Goal: Task Accomplishment & Management: Manage account settings

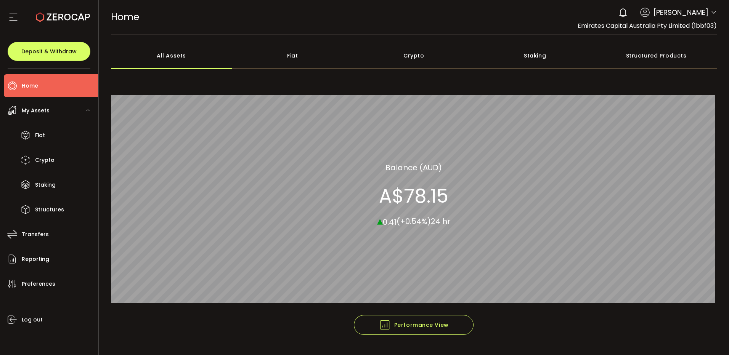
scroll to position [20, 0]
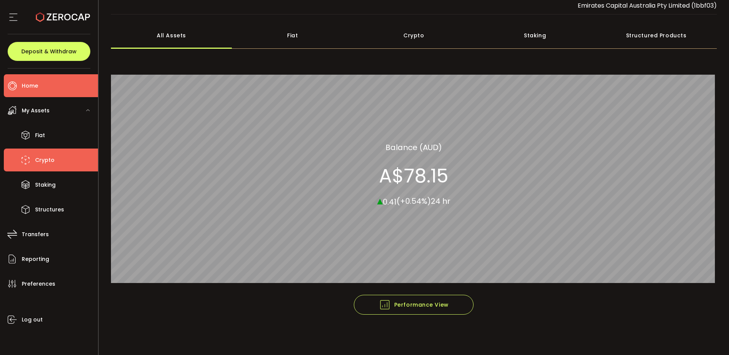
click at [51, 160] on span "Crypto" at bounding box center [44, 160] width 19 height 11
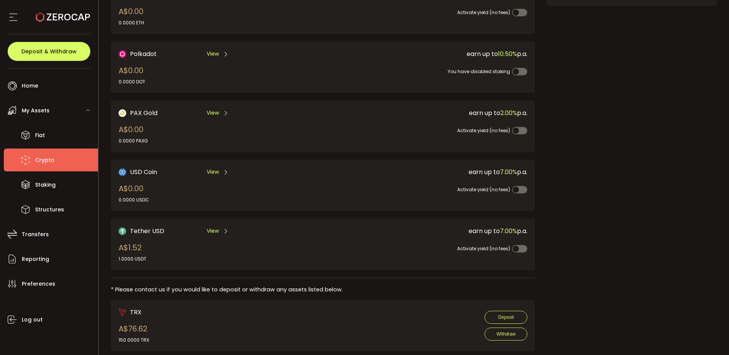
scroll to position [157, 0]
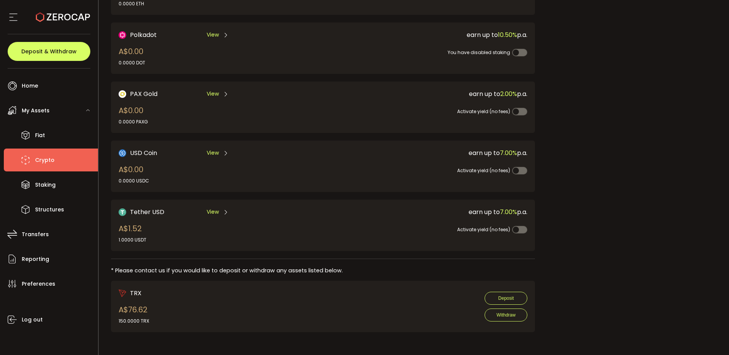
click at [211, 214] on span "View" at bounding box center [213, 212] width 12 height 8
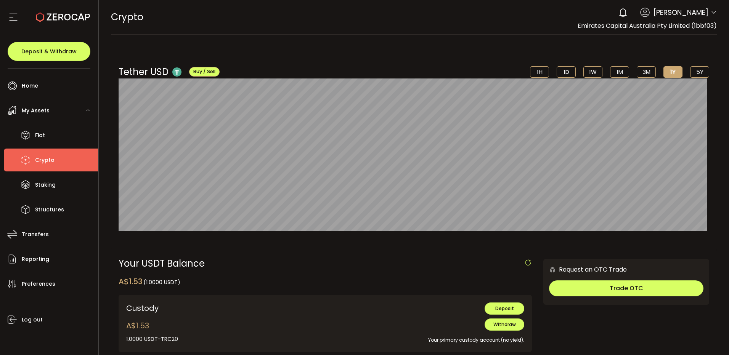
click at [711, 14] on icon at bounding box center [714, 13] width 6 height 6
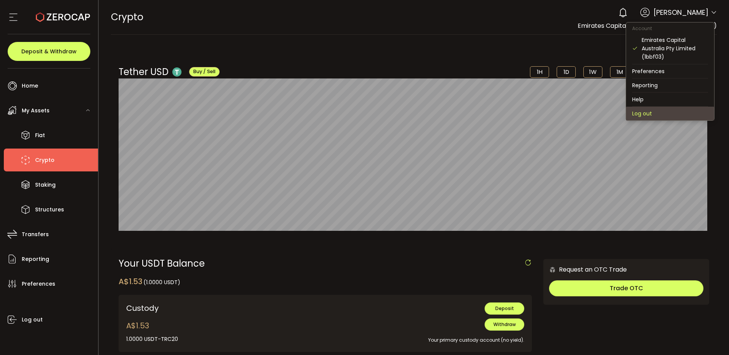
click at [645, 112] on li "Log out" at bounding box center [670, 114] width 88 height 14
